Goal: Task Accomplishment & Management: Use online tool/utility

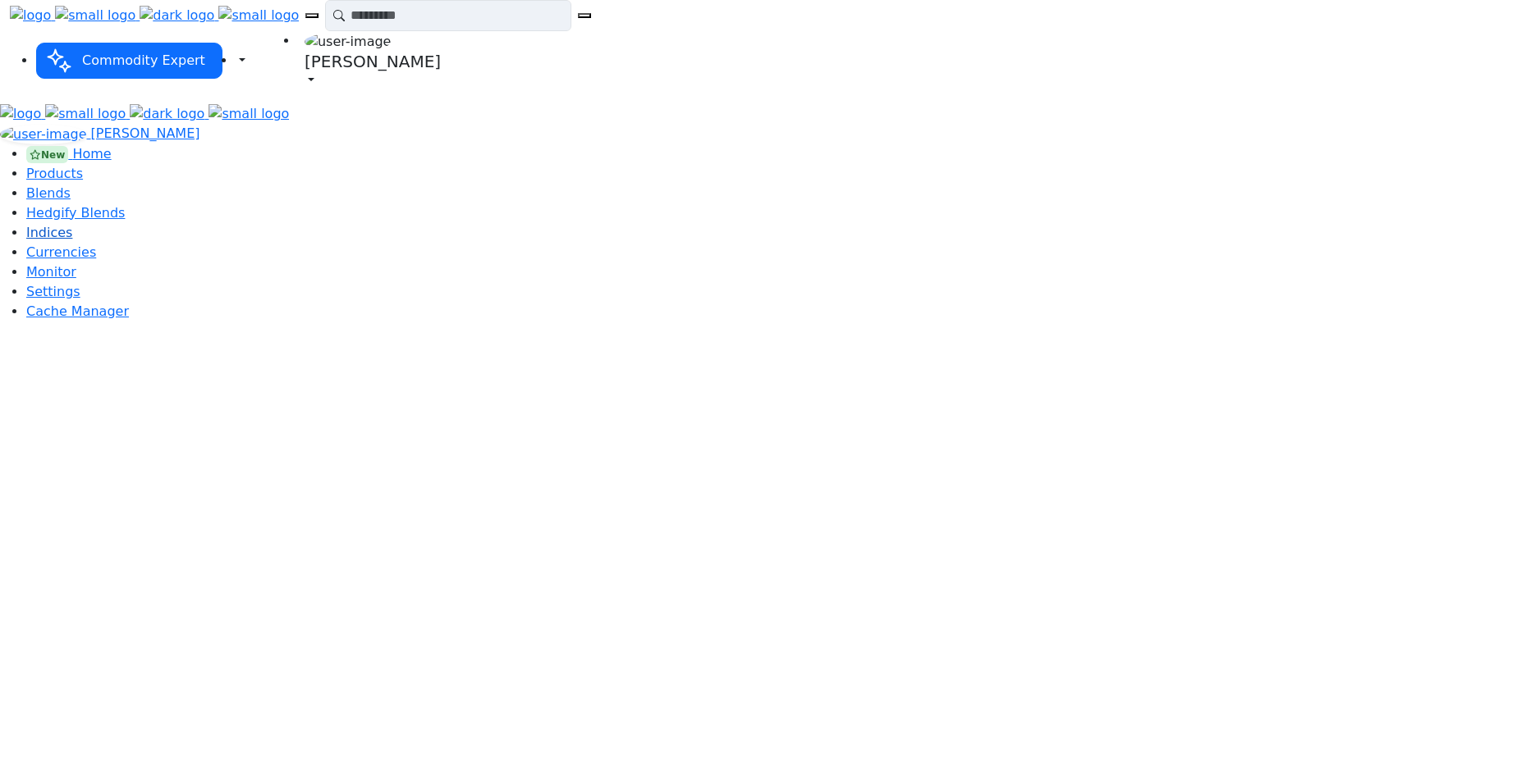
click at [72, 241] on span "Indices" at bounding box center [49, 233] width 46 height 16
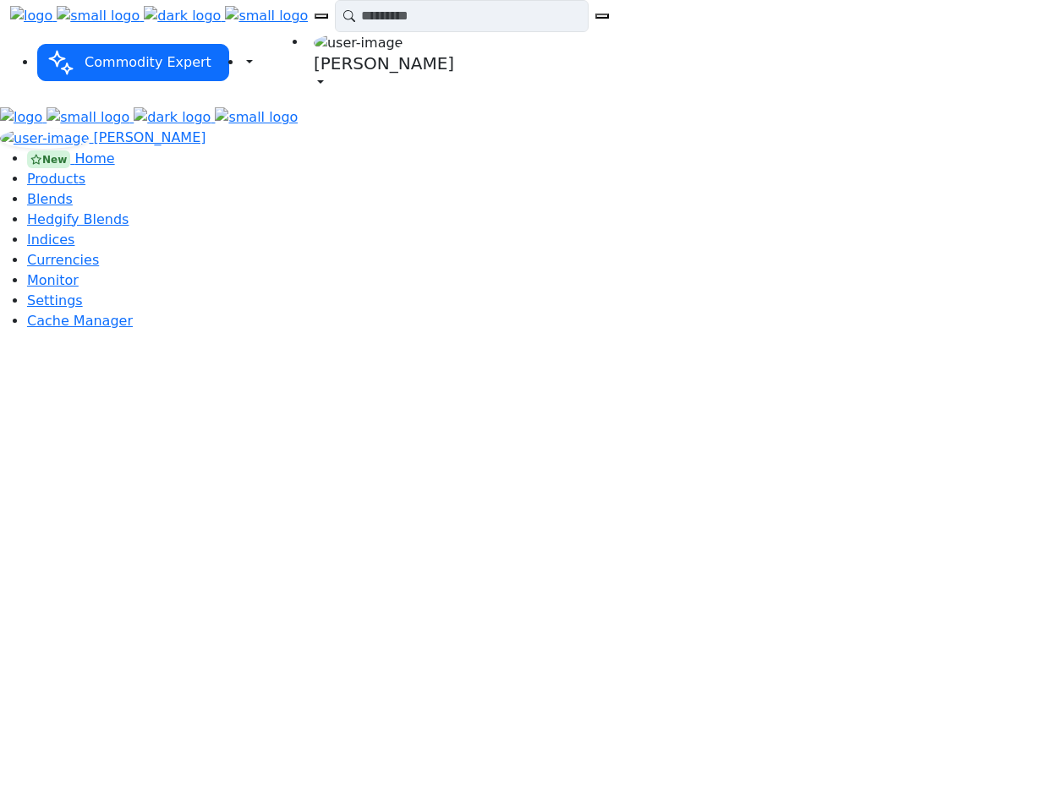
click at [54, 345] on div "Dominic Keller New Home Products Blends" at bounding box center [531, 236] width 1063 height 217
click at [63, 329] on span "Cache Manager" at bounding box center [80, 321] width 106 height 16
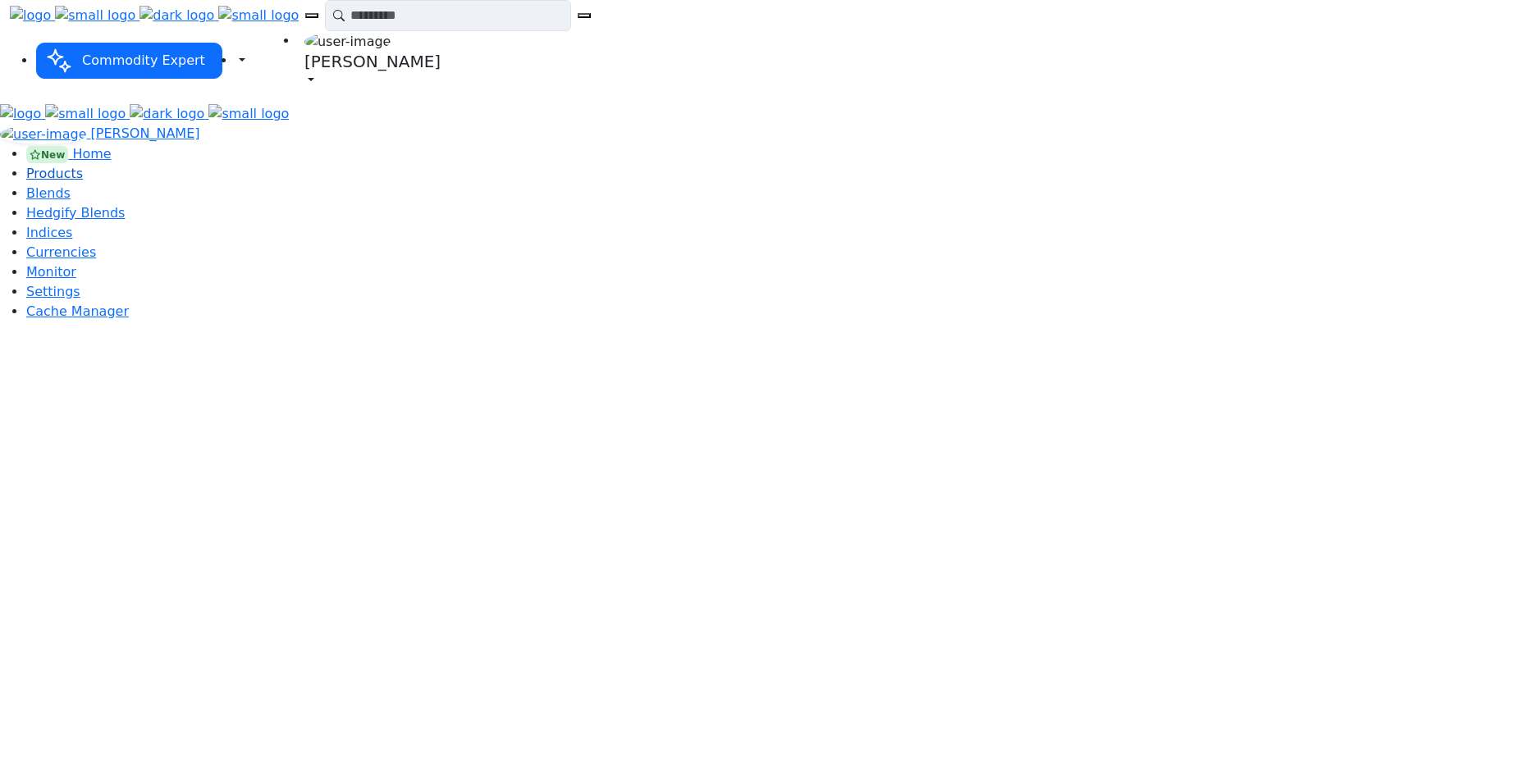
click at [77, 166] on span "Products" at bounding box center [54, 174] width 56 height 16
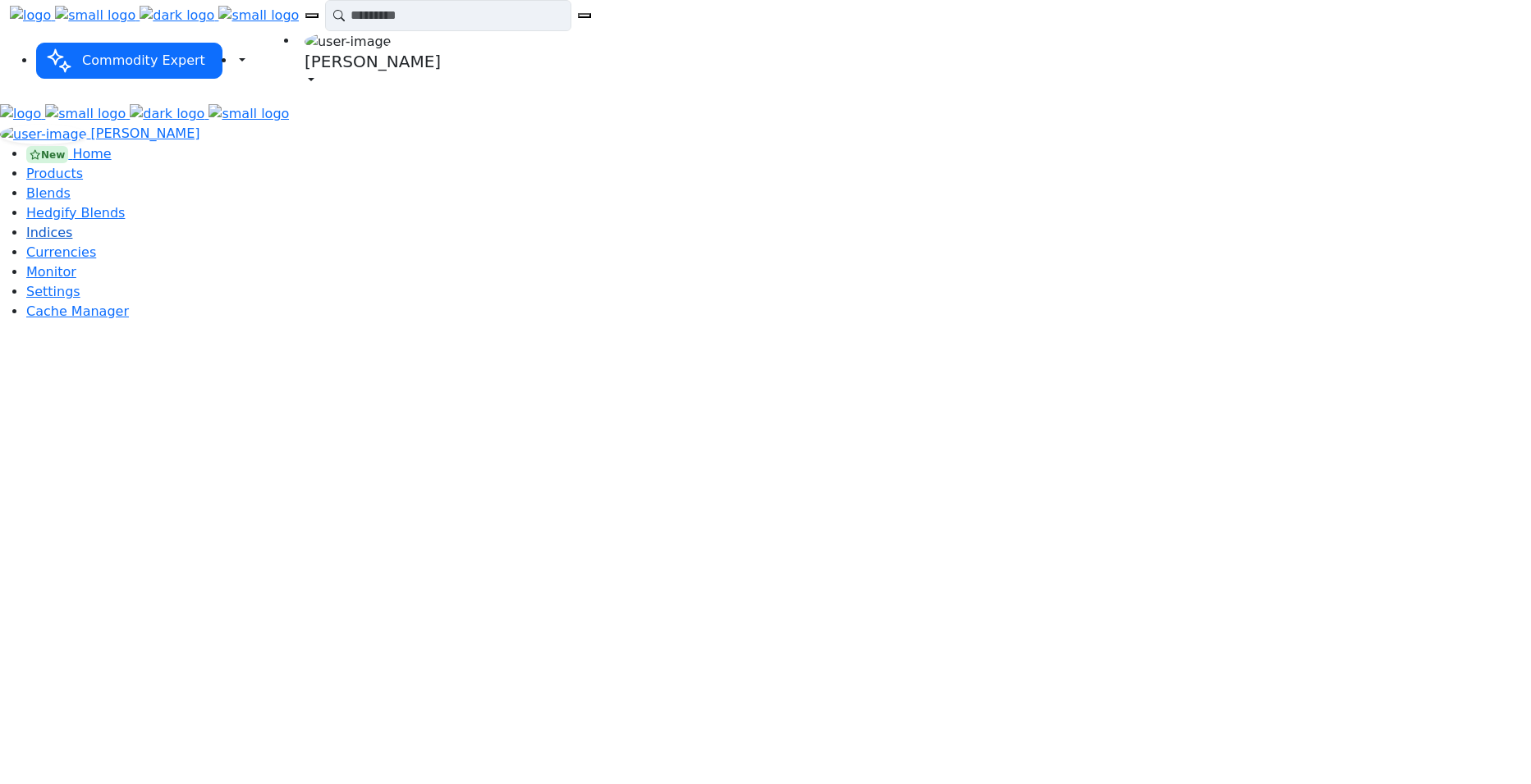
click at [72, 241] on span "Indices" at bounding box center [49, 233] width 46 height 16
click at [79, 319] on span "Cache Manager" at bounding box center [78, 311] width 103 height 16
click at [129, 319] on span "Cache Manager" at bounding box center [78, 311] width 103 height 16
